Goal: Information Seeking & Learning: Compare options

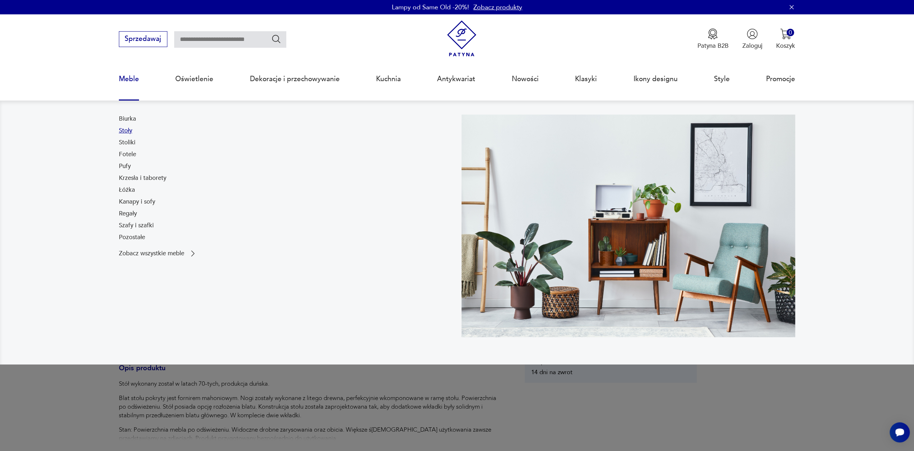
click at [122, 132] on link "Stoły" at bounding box center [125, 130] width 13 height 9
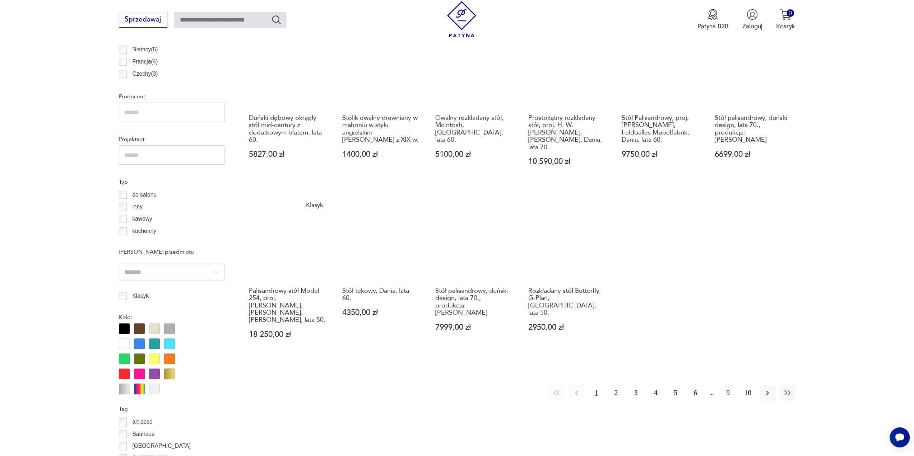
scroll to position [539, 0]
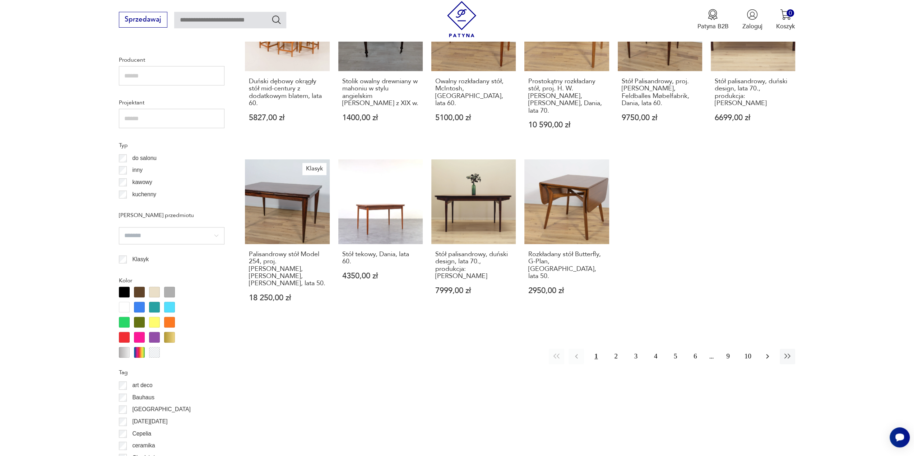
click at [768, 352] on icon "button" at bounding box center [767, 356] width 9 height 9
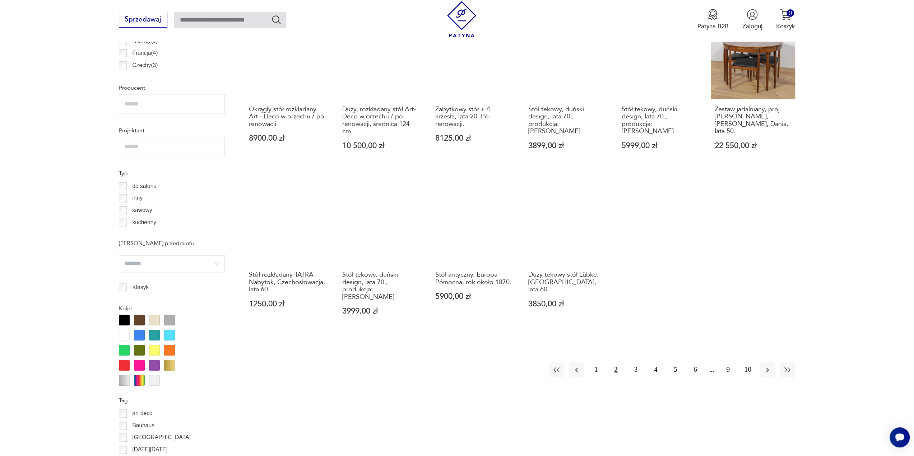
scroll to position [541, 0]
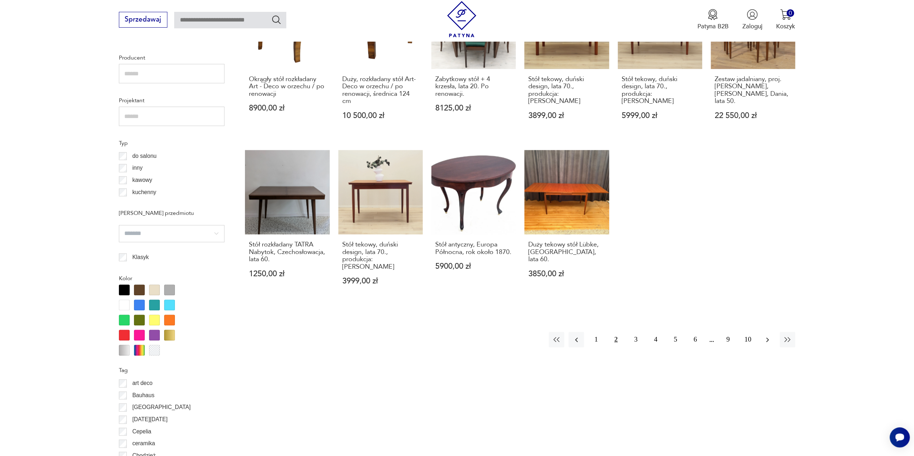
click at [767, 338] on icon "button" at bounding box center [767, 340] width 3 height 5
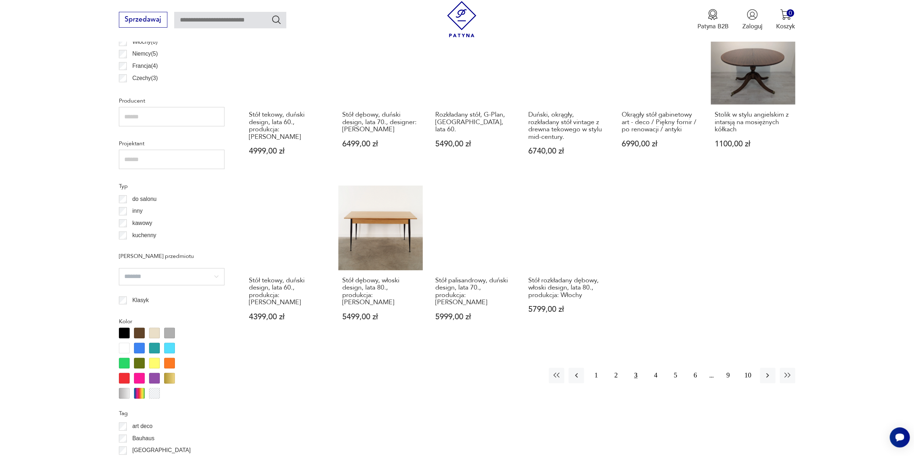
scroll to position [541, 0]
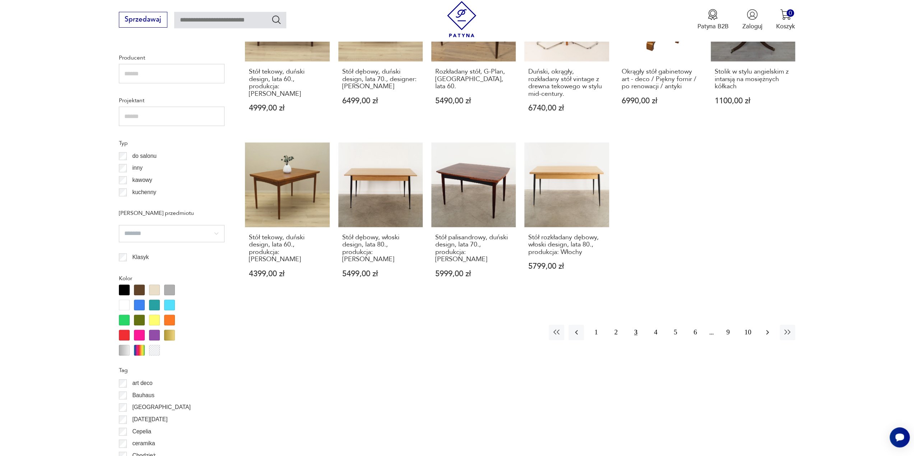
click at [769, 328] on icon "button" at bounding box center [767, 332] width 9 height 9
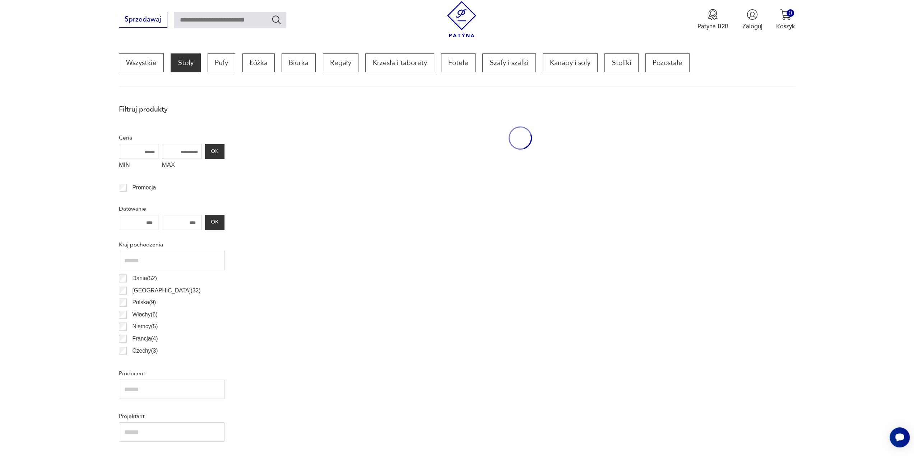
scroll to position [218, 0]
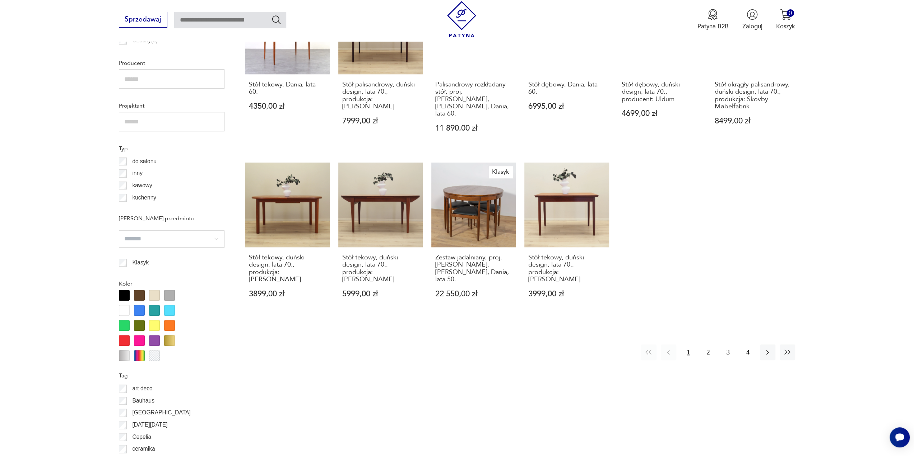
scroll to position [541, 0]
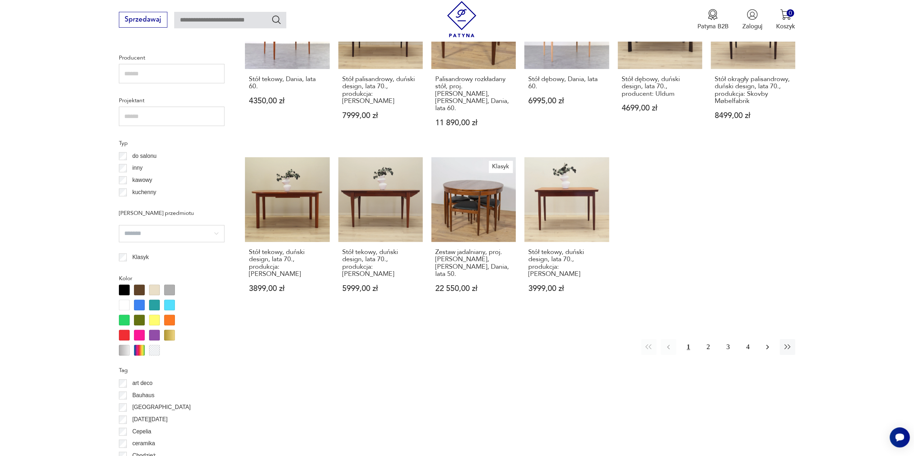
click at [769, 343] on icon "button" at bounding box center [767, 347] width 9 height 9
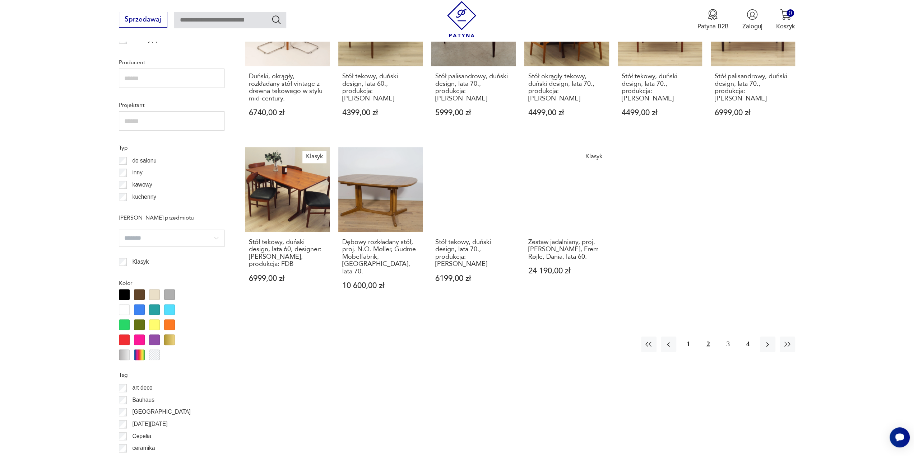
scroll to position [541, 0]
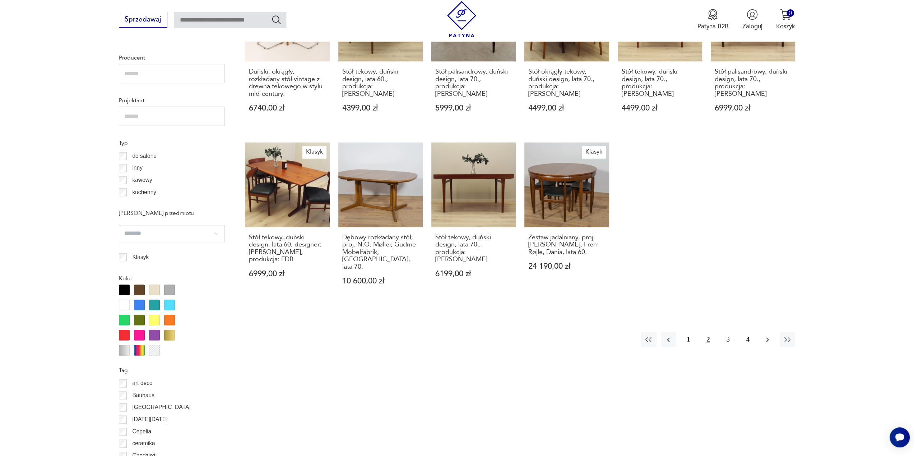
click at [767, 336] on icon "button" at bounding box center [767, 340] width 9 height 9
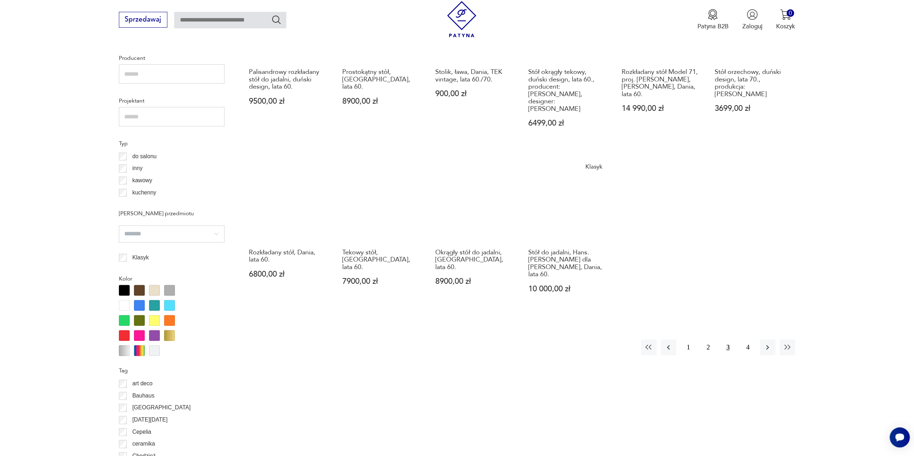
scroll to position [541, 0]
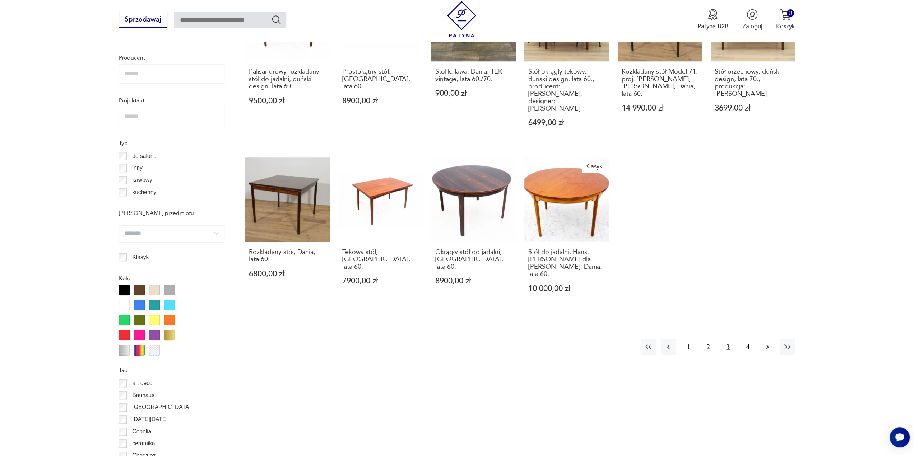
click at [768, 343] on icon "button" at bounding box center [767, 347] width 9 height 9
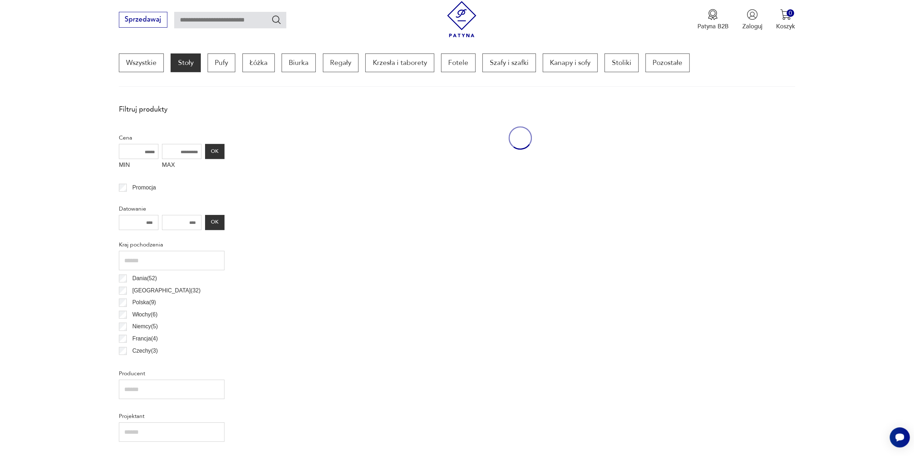
scroll to position [218, 0]
